Goal: Task Accomplishment & Management: Use online tool/utility

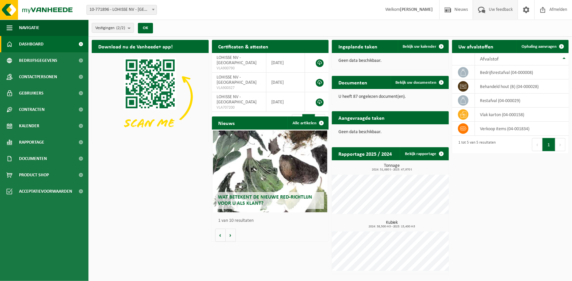
click at [476, 11] on span at bounding box center [481, 9] width 11 height 19
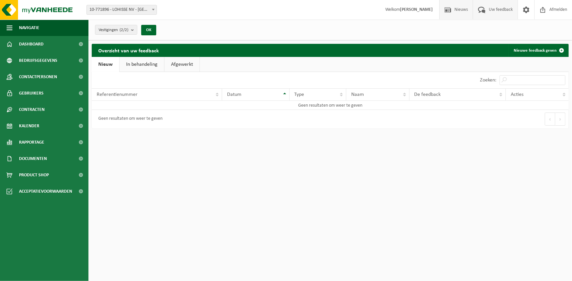
click at [452, 15] on span at bounding box center [448, 9] width 10 height 19
click at [62, 45] on link "Dashboard" at bounding box center [44, 44] width 88 height 16
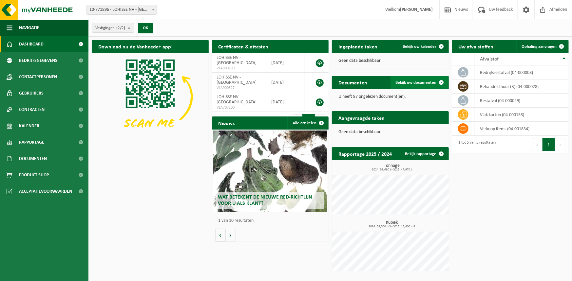
click at [405, 81] on span "Bekijk uw documenten" at bounding box center [416, 83] width 41 height 4
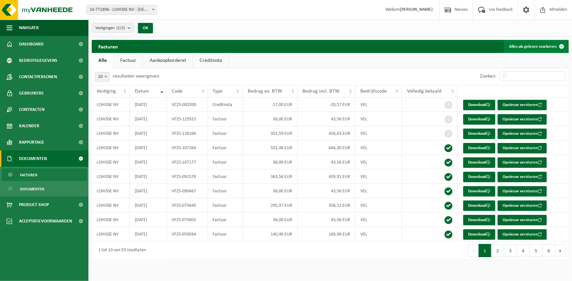
click at [514, 43] on button "Alles als gelezen markeren" at bounding box center [536, 46] width 64 height 13
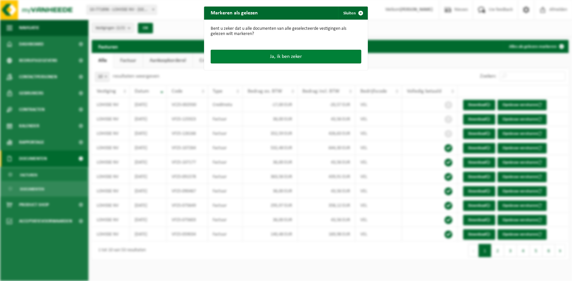
click at [310, 54] on button "Ja, ik ben zeker" at bounding box center [286, 57] width 151 height 14
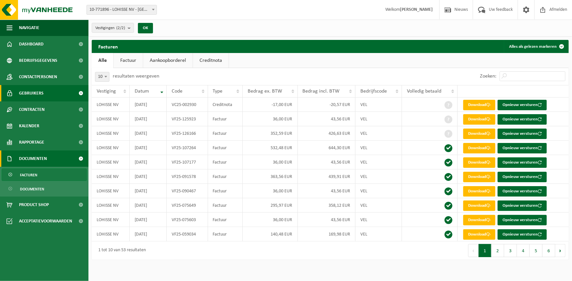
click at [56, 91] on link "Gebruikers" at bounding box center [44, 93] width 88 height 16
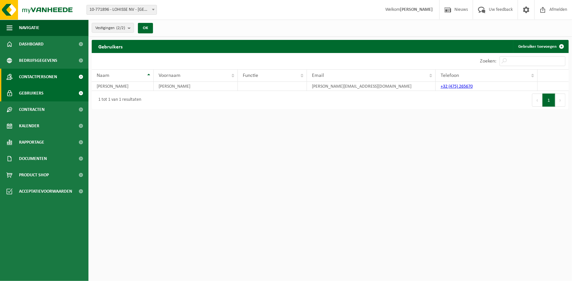
click at [56, 81] on span "Contactpersonen" at bounding box center [38, 77] width 38 height 16
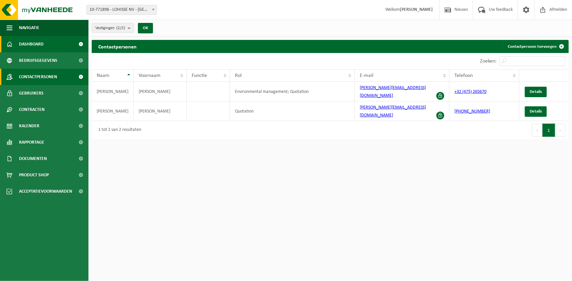
click at [59, 45] on link "Dashboard" at bounding box center [44, 44] width 88 height 16
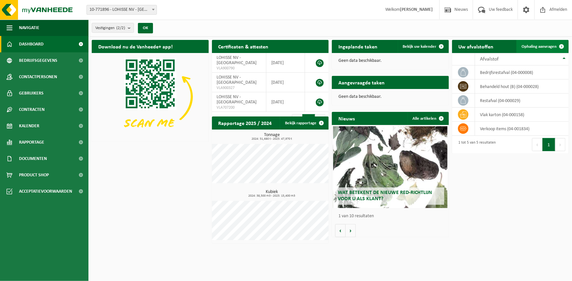
click at [535, 46] on span "Ophaling aanvragen" at bounding box center [538, 47] width 35 height 4
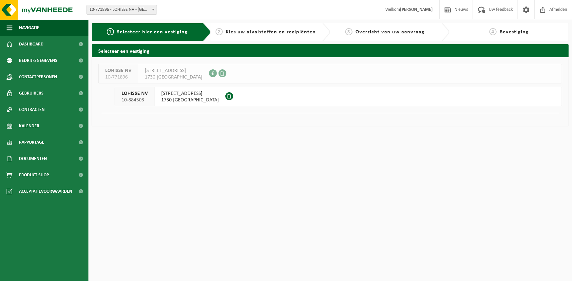
click at [200, 93] on span "DENDERMONDSESTEENWEG 177" at bounding box center [190, 93] width 58 height 7
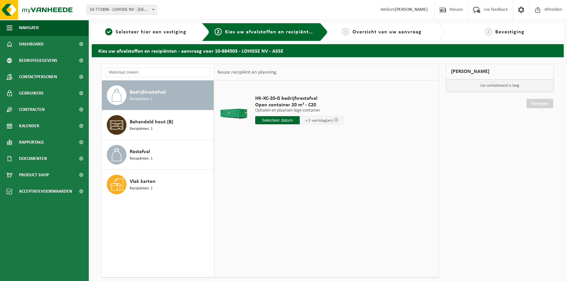
click at [160, 99] on div "Bedrijfsrestafval Recipiënten: 1" at bounding box center [171, 95] width 82 height 20
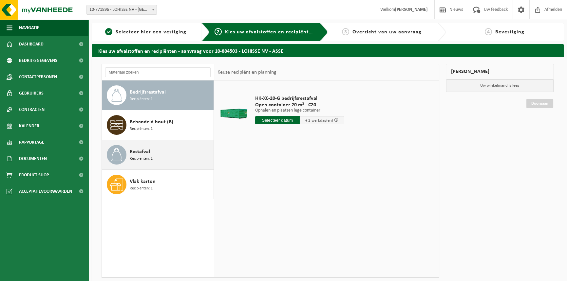
click at [149, 153] on span "Restafval" at bounding box center [140, 152] width 20 height 8
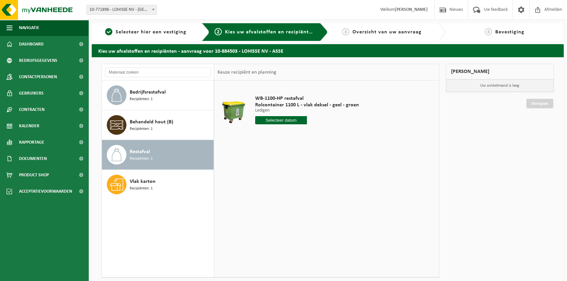
click at [291, 119] on input "text" at bounding box center [281, 120] width 52 height 8
click at [281, 184] on div "24" at bounding box center [283, 189] width 11 height 10
type input "Van 2025-09-24"
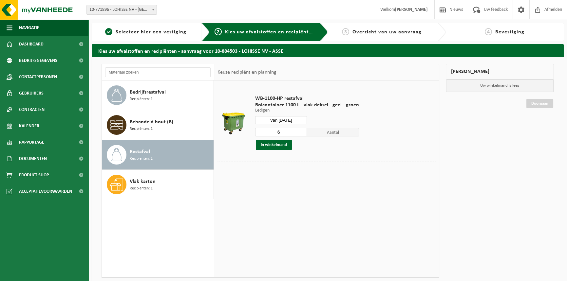
click at [301, 132] on input "6" at bounding box center [281, 132] width 52 height 9
click at [301, 133] on input "5" at bounding box center [281, 132] width 52 height 9
type input "4"
click at [301, 133] on input "4" at bounding box center [281, 132] width 52 height 9
click at [278, 142] on button "In winkelmand" at bounding box center [274, 145] width 36 height 10
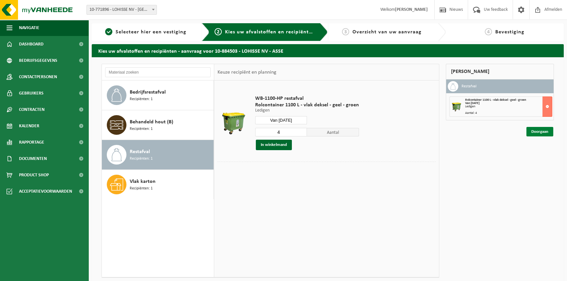
click at [537, 130] on link "Doorgaan" at bounding box center [539, 131] width 27 height 9
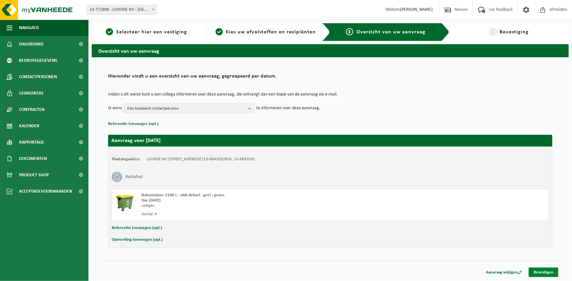
click at [537, 271] on link "Bevestigen" at bounding box center [543, 272] width 29 height 9
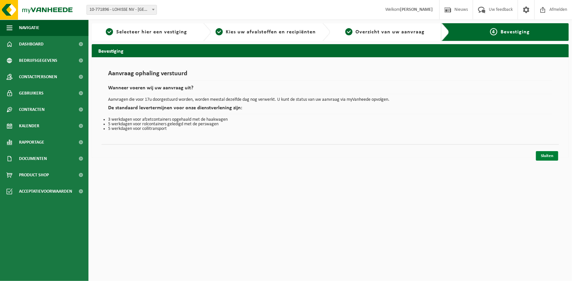
click at [550, 155] on link "Sluiten" at bounding box center [547, 155] width 22 height 9
